Goal: Find specific page/section

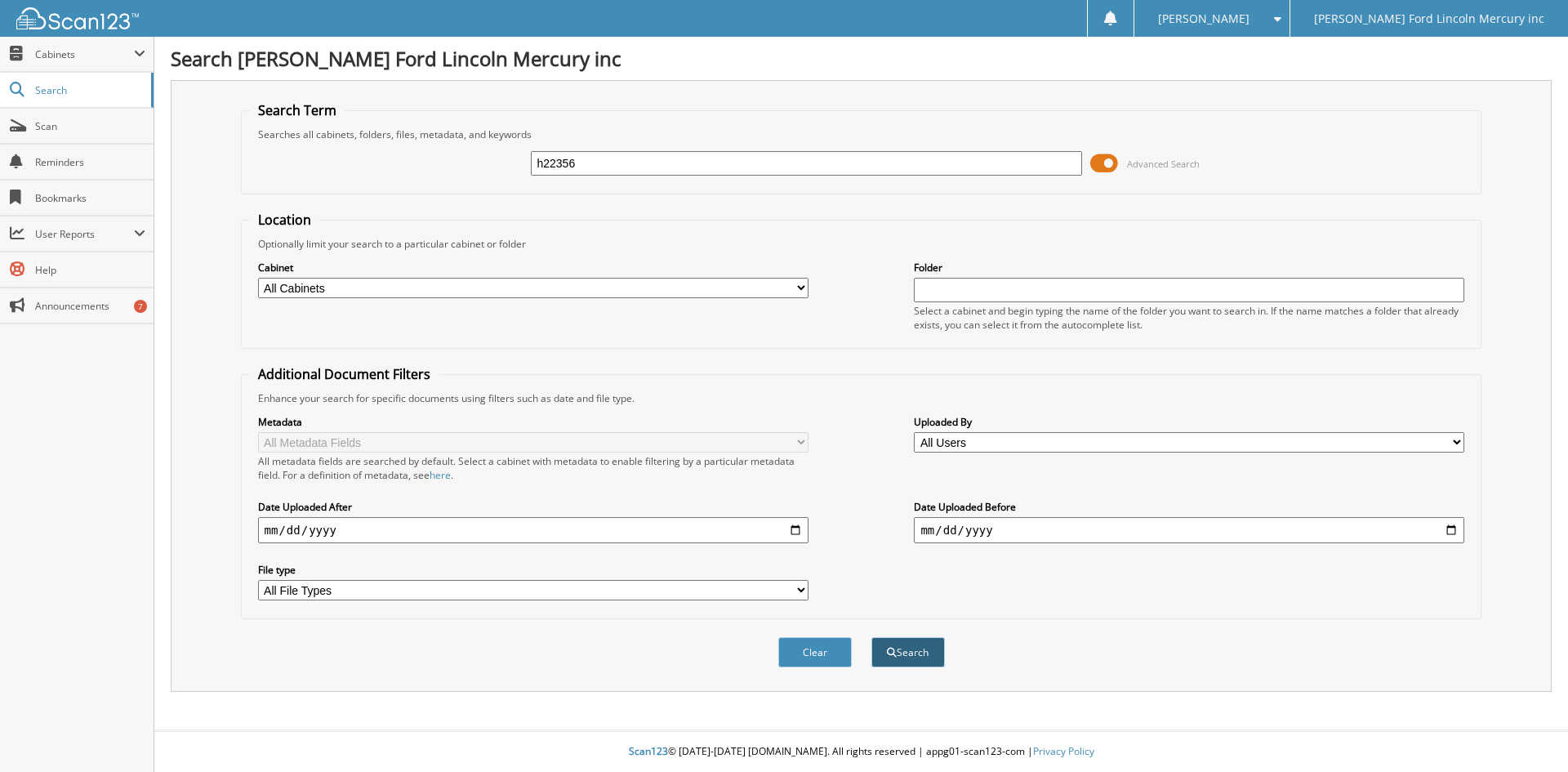
type input "h22356"
click at [910, 659] on button "Search" at bounding box center [909, 652] width 74 height 30
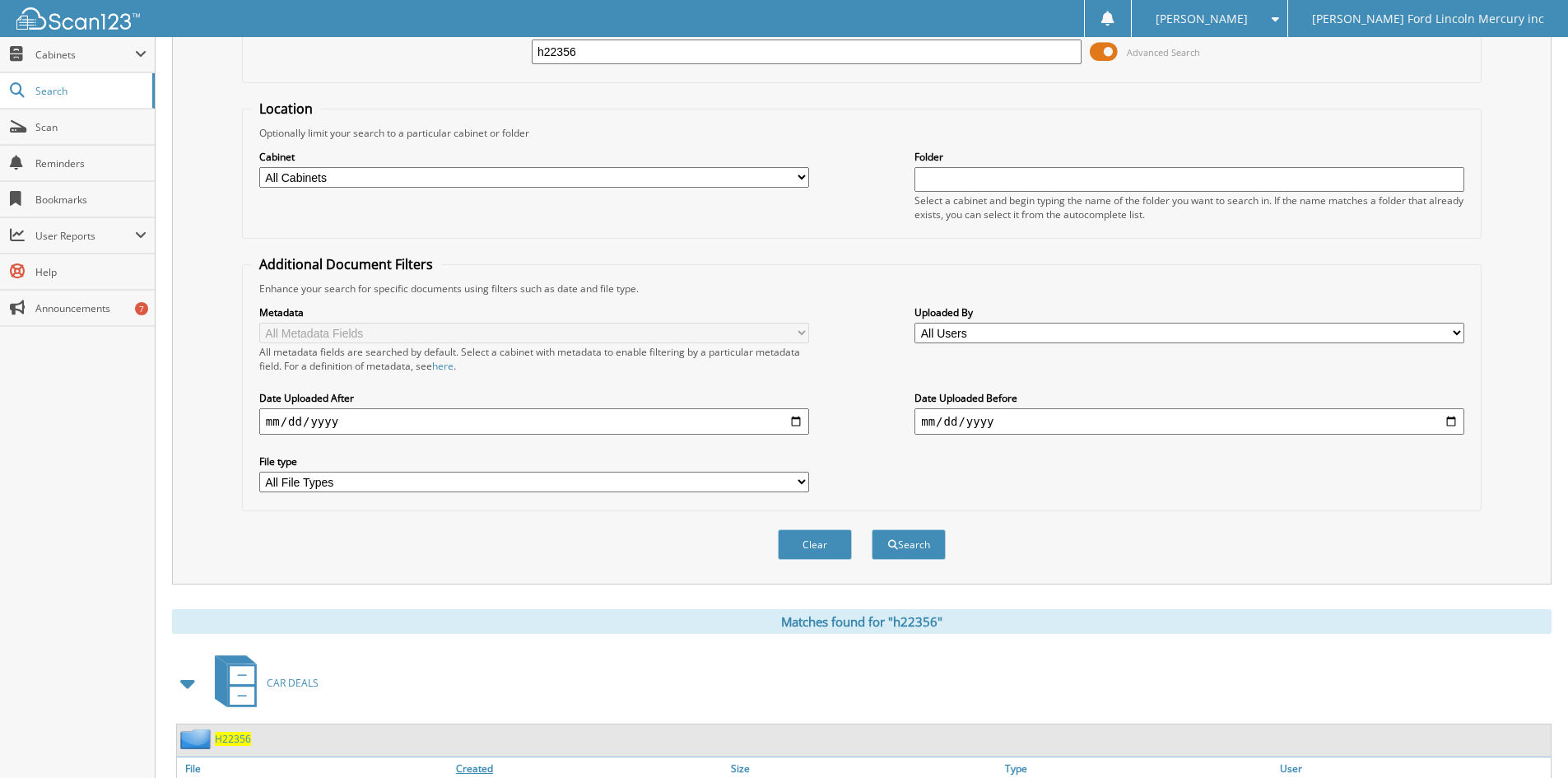
scroll to position [494, 0]
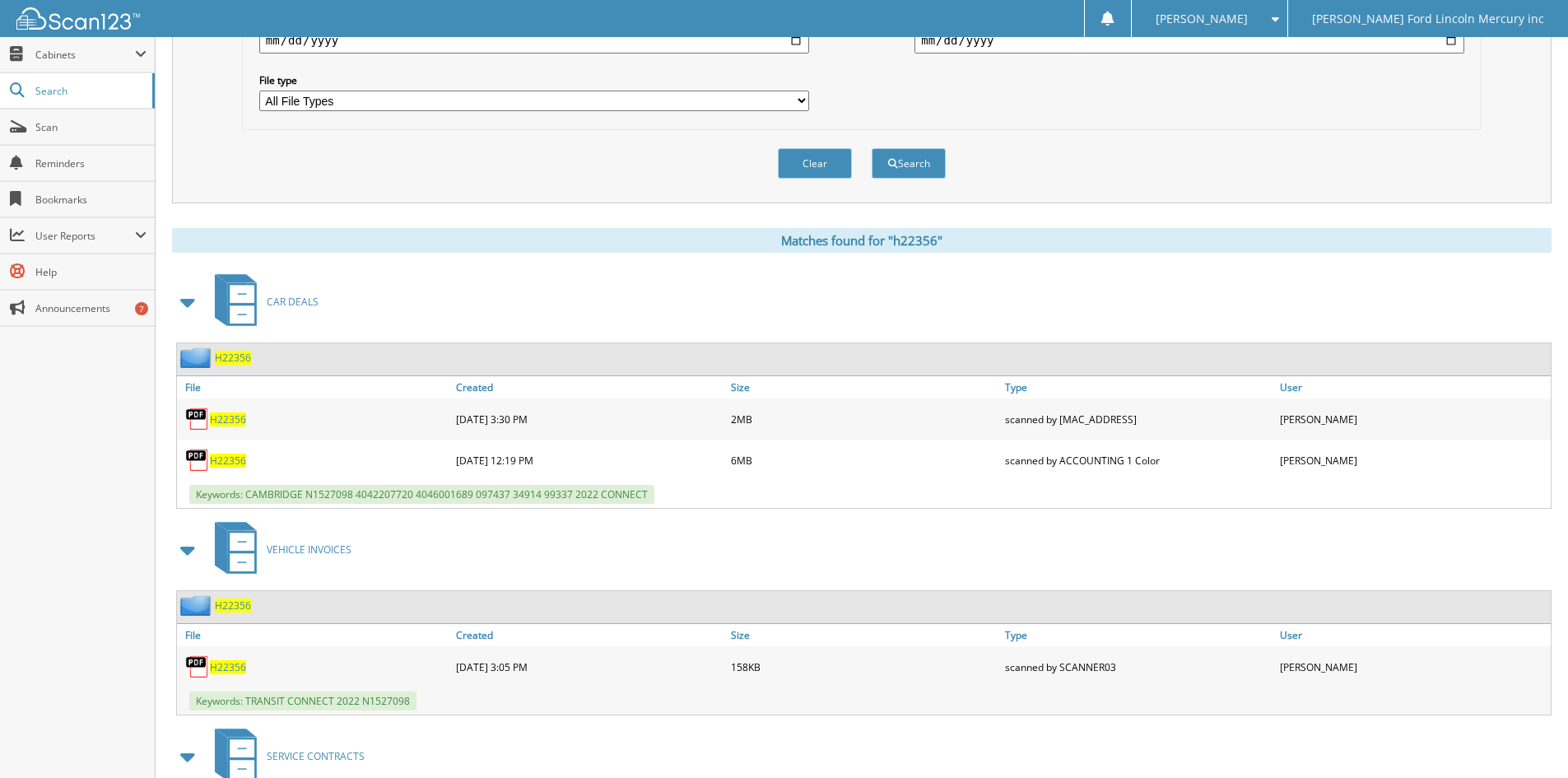
click at [230, 426] on span "H22356" at bounding box center [228, 420] width 36 height 14
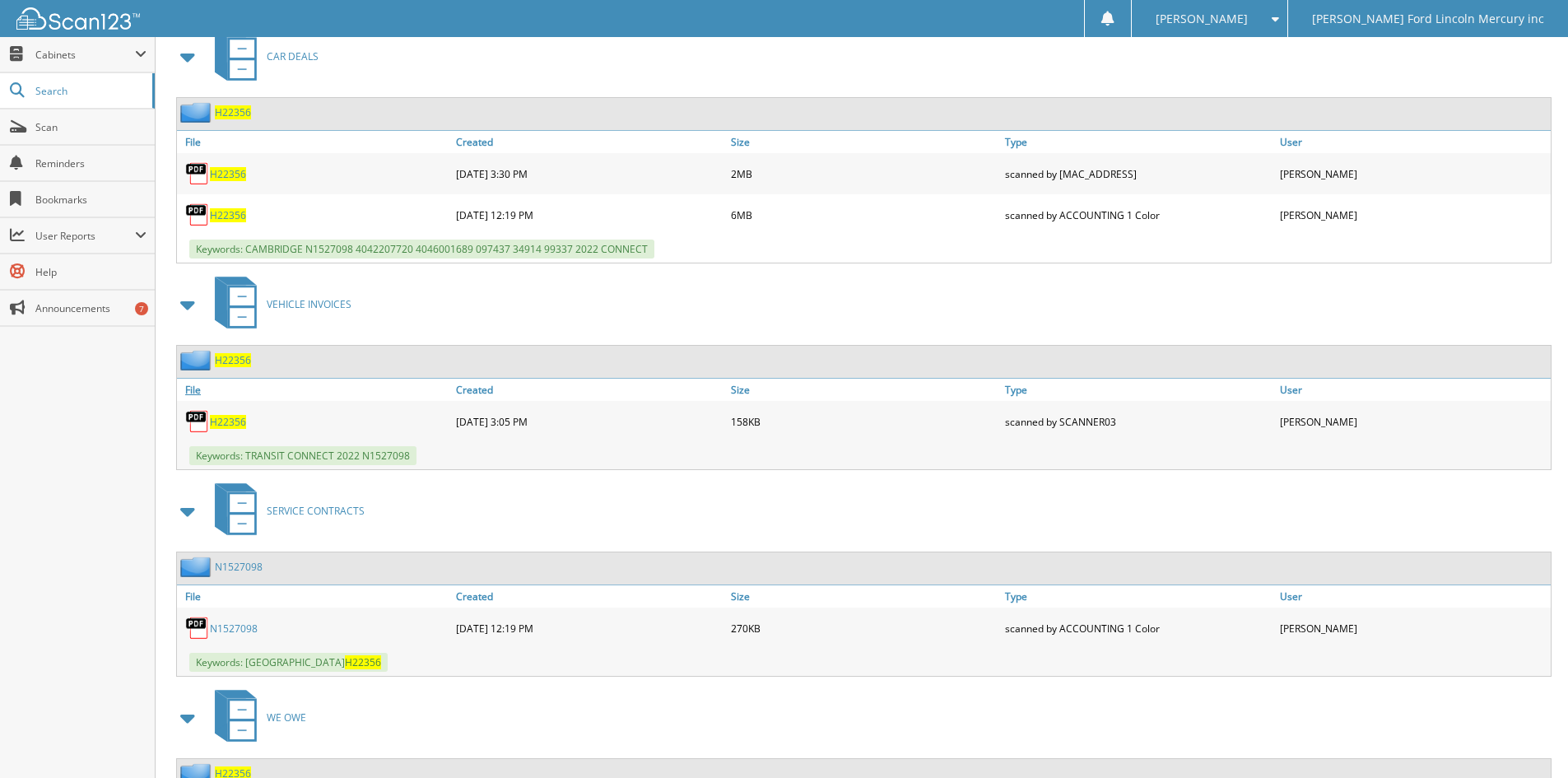
scroll to position [741, 0]
click at [233, 424] on span "H22356" at bounding box center [228, 421] width 36 height 14
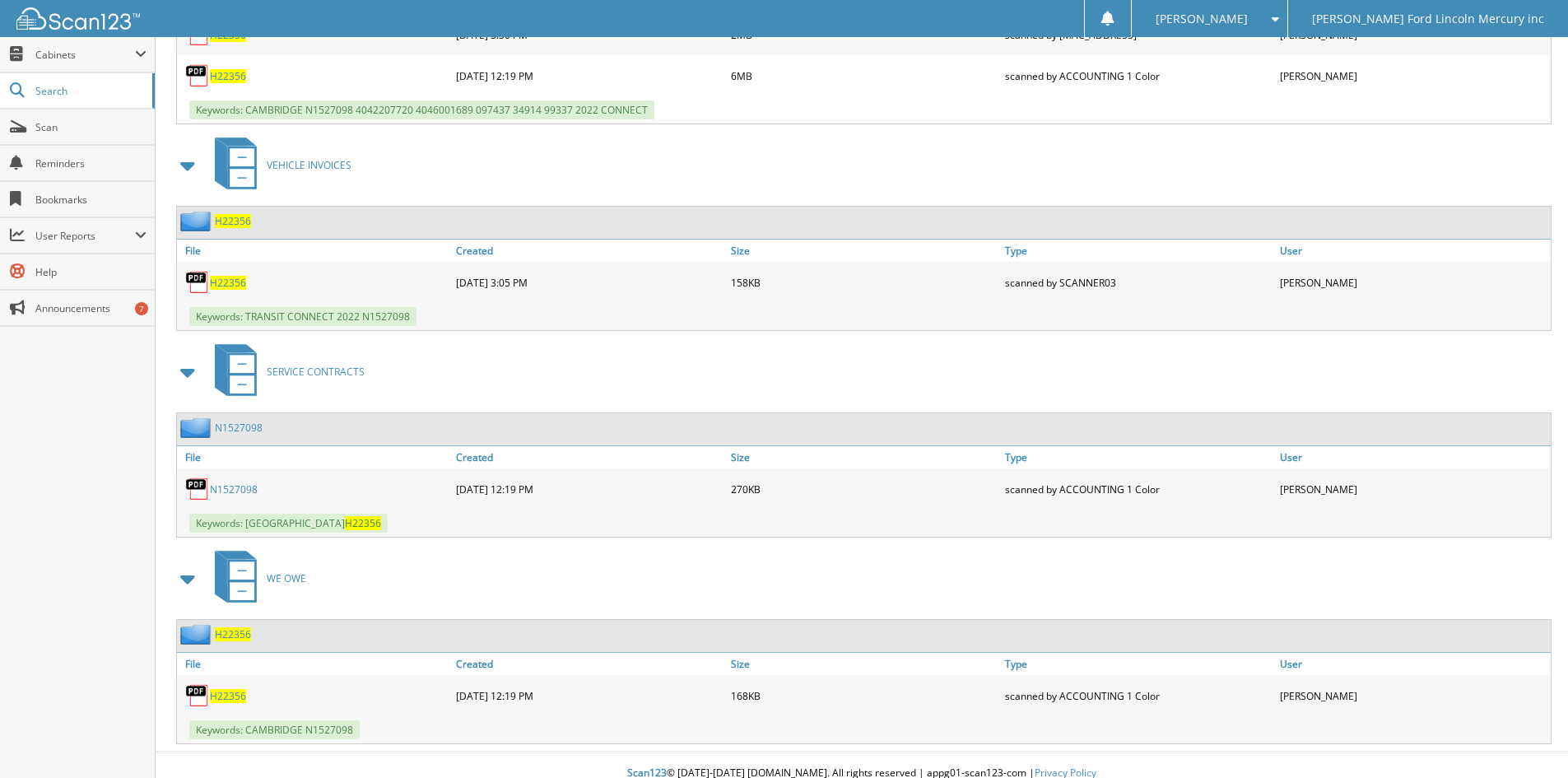
scroll to position [895, 0]
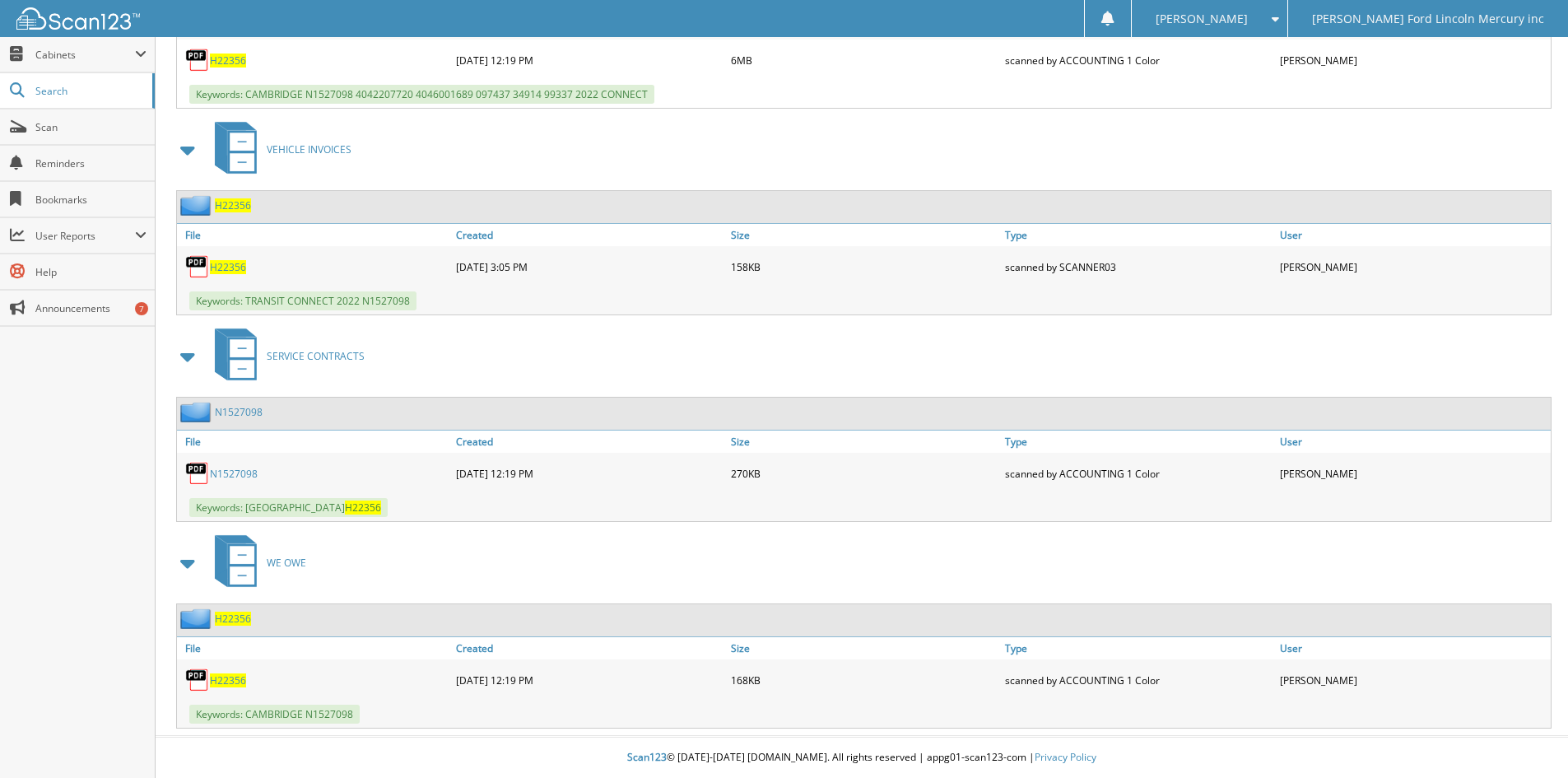
click at [231, 680] on span "H22356" at bounding box center [228, 680] width 36 height 14
click at [233, 265] on span "H22356" at bounding box center [228, 267] width 36 height 14
click at [241, 475] on link "N1527098" at bounding box center [233, 474] width 47 height 14
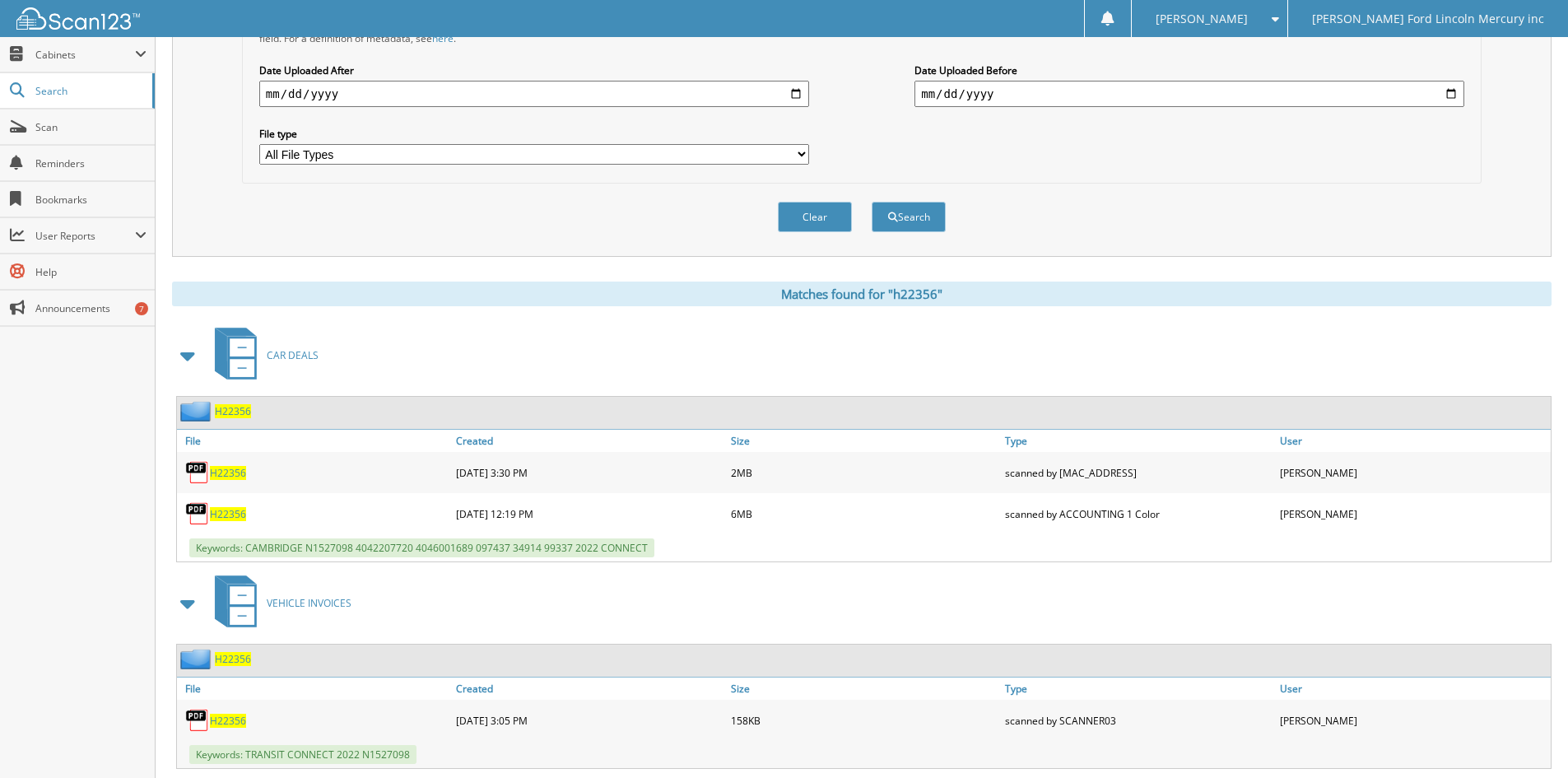
scroll to position [401, 0]
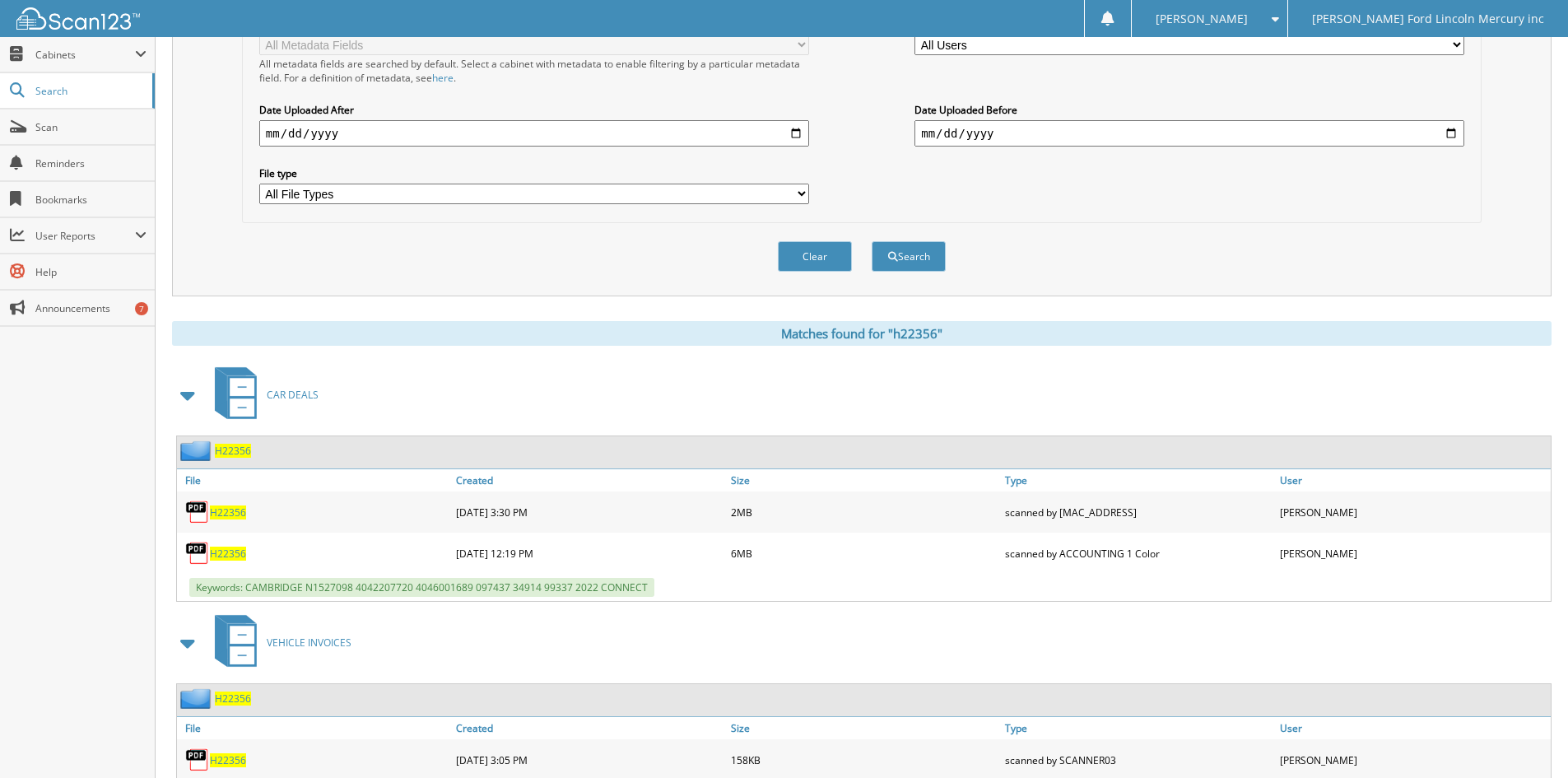
click at [226, 553] on span "H22356" at bounding box center [228, 553] width 36 height 14
